Goal: Task Accomplishment & Management: Use online tool/utility

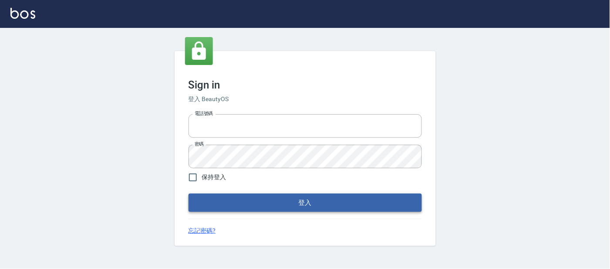
type input "25866822"
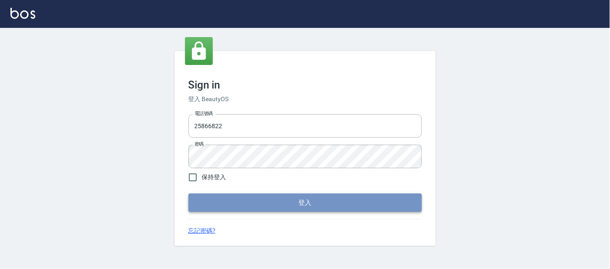
click at [222, 196] on button "登入" at bounding box center [304, 202] width 233 height 18
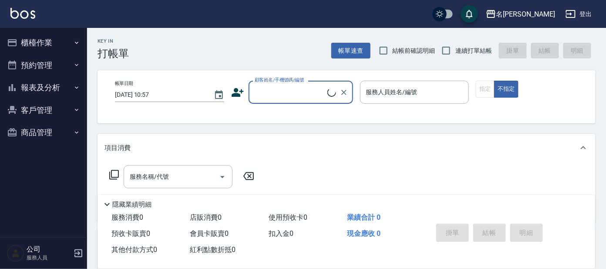
click at [47, 33] on button "櫃檯作業" at bounding box center [43, 42] width 80 height 23
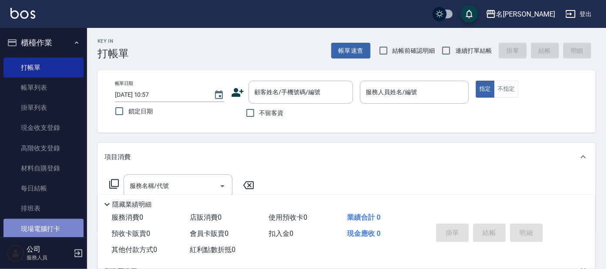
click at [46, 225] on link "現場電腦打卡" at bounding box center [43, 228] width 80 height 20
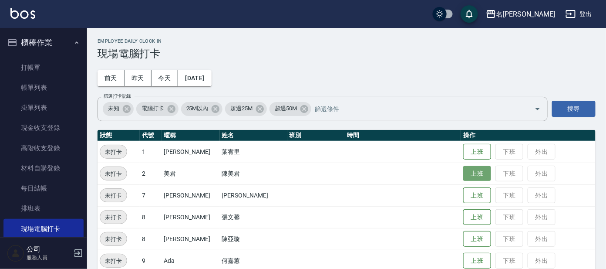
click at [464, 170] on button "上班" at bounding box center [477, 173] width 28 height 15
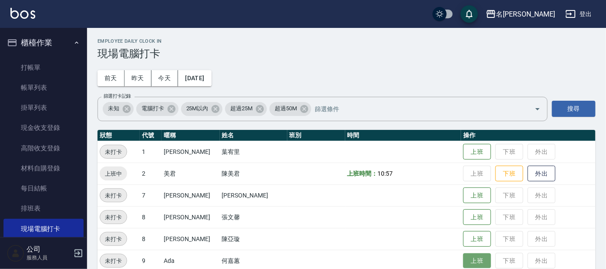
click at [463, 262] on button "上班" at bounding box center [477, 260] width 28 height 15
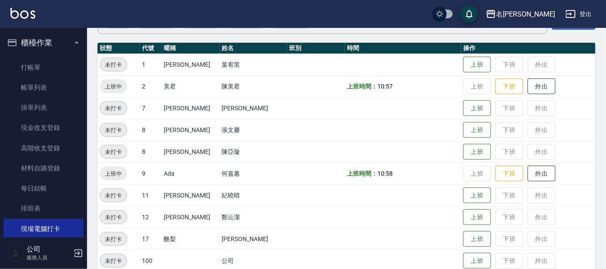
scroll to position [121, 0]
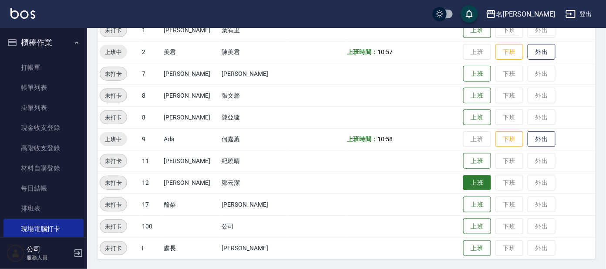
click at [463, 182] on button "上班" at bounding box center [477, 182] width 28 height 15
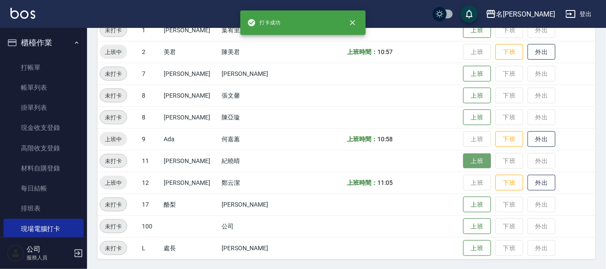
click at [468, 157] on button "上班" at bounding box center [477, 160] width 28 height 15
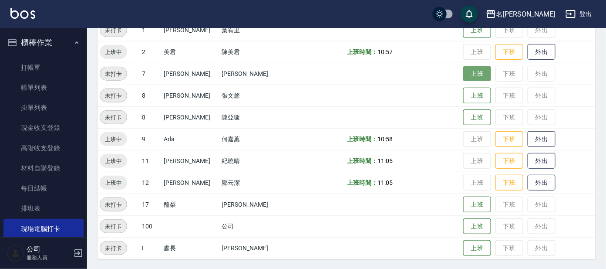
click at [465, 73] on button "上班" at bounding box center [477, 73] width 28 height 15
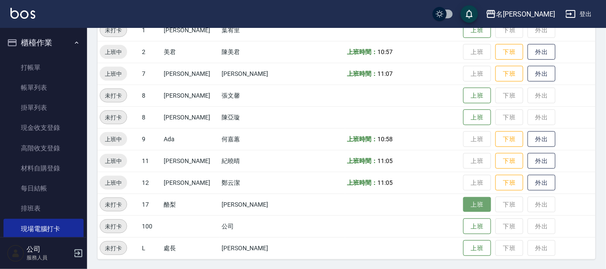
click at [472, 204] on button "上班" at bounding box center [477, 204] width 28 height 15
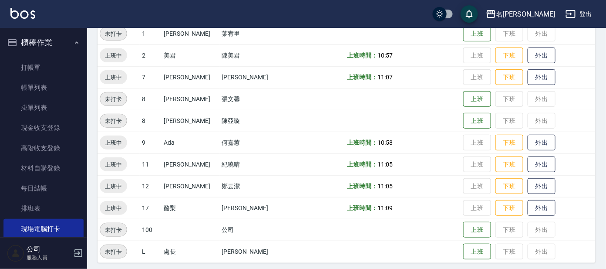
scroll to position [13, 0]
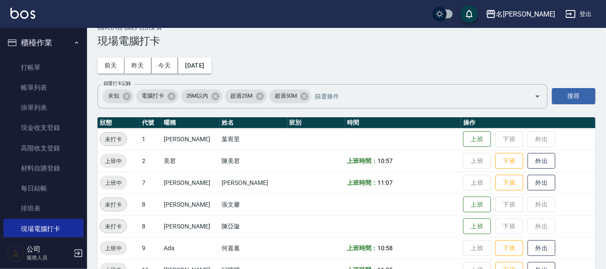
click at [345, 154] on td "上班時間： 10:57" at bounding box center [403, 161] width 116 height 22
click at [252, 190] on td "潘氏鳳" at bounding box center [253, 182] width 67 height 22
click at [466, 140] on button "上班" at bounding box center [477, 138] width 28 height 15
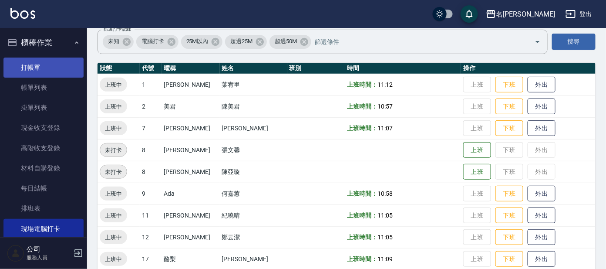
click at [25, 67] on link "打帳單" at bounding box center [43, 67] width 80 height 20
